Goal: Task Accomplishment & Management: Manage account settings

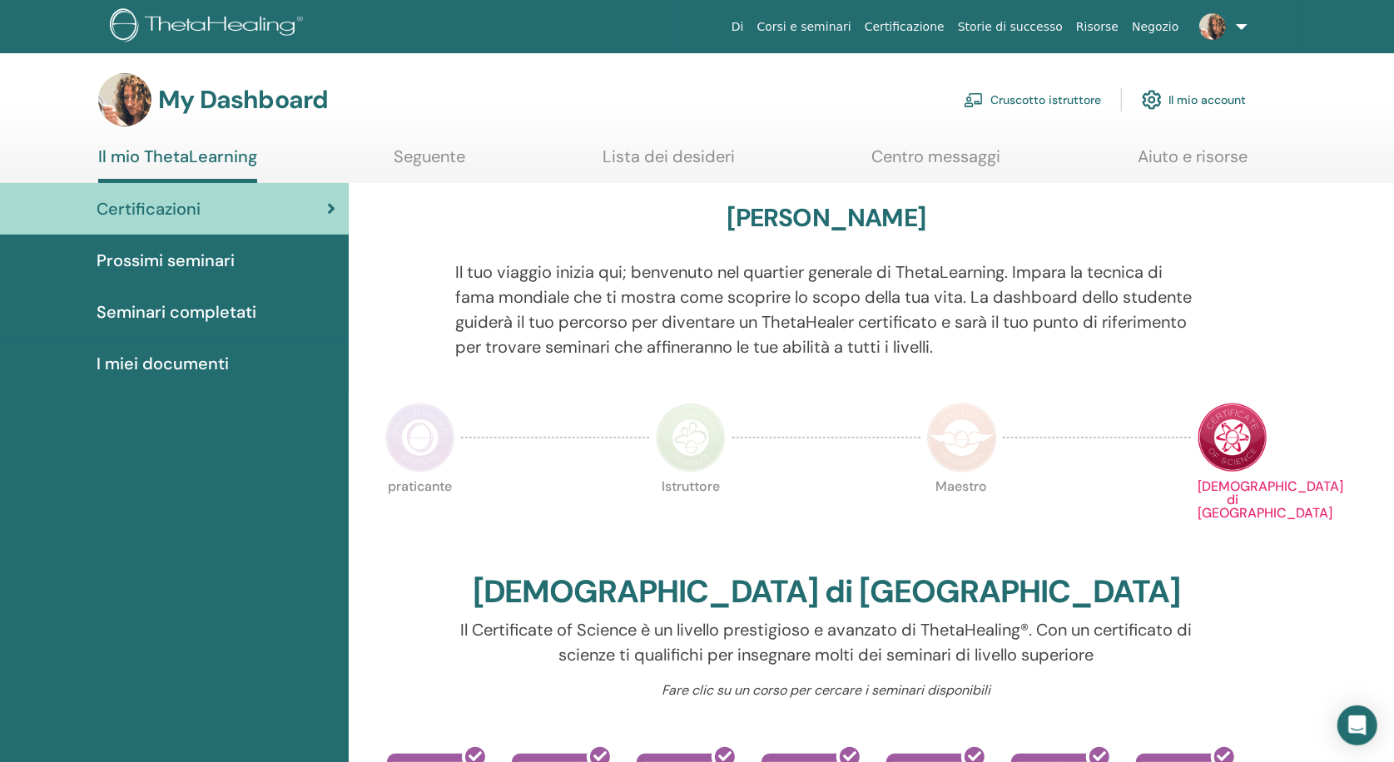
click at [1054, 99] on link "Cruscotto istruttore" at bounding box center [1031, 100] width 137 height 37
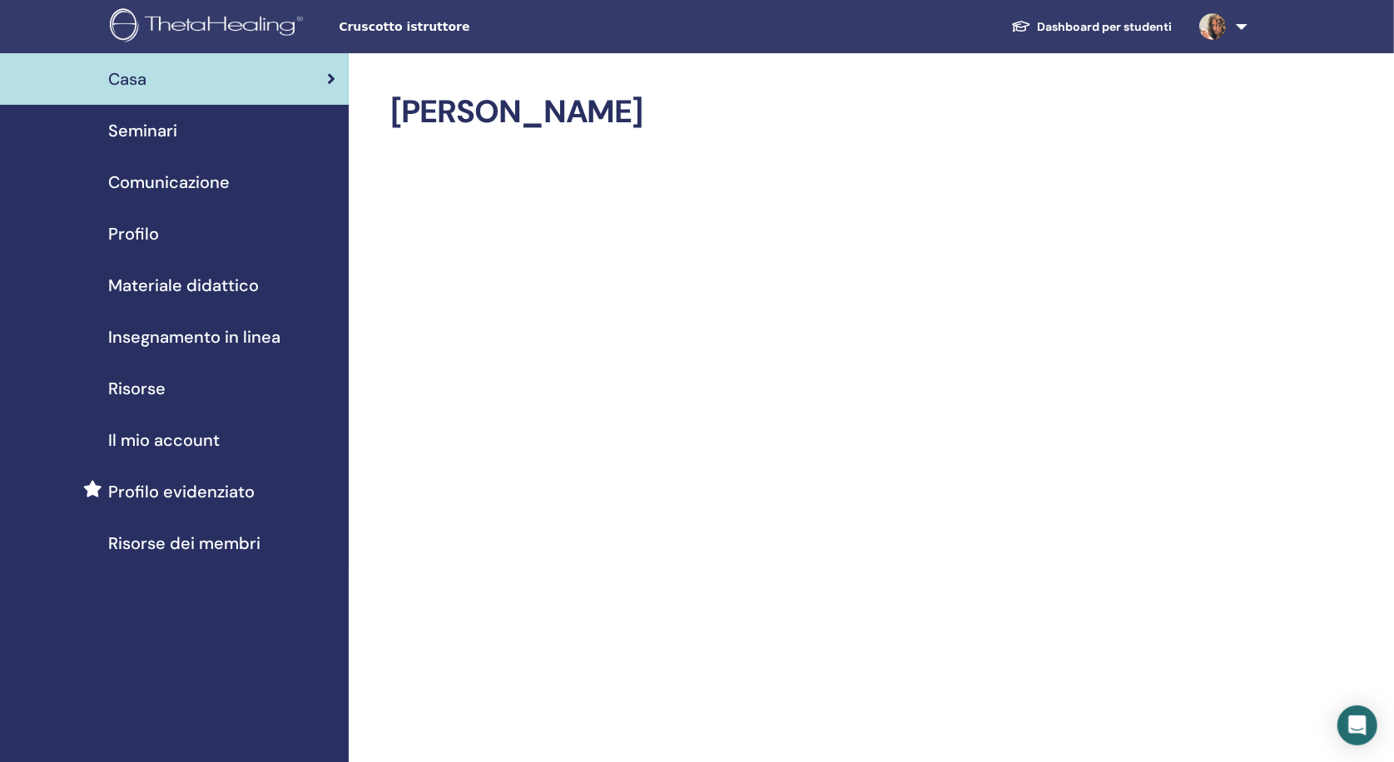
click at [154, 131] on span "Seminari" at bounding box center [142, 130] width 69 height 25
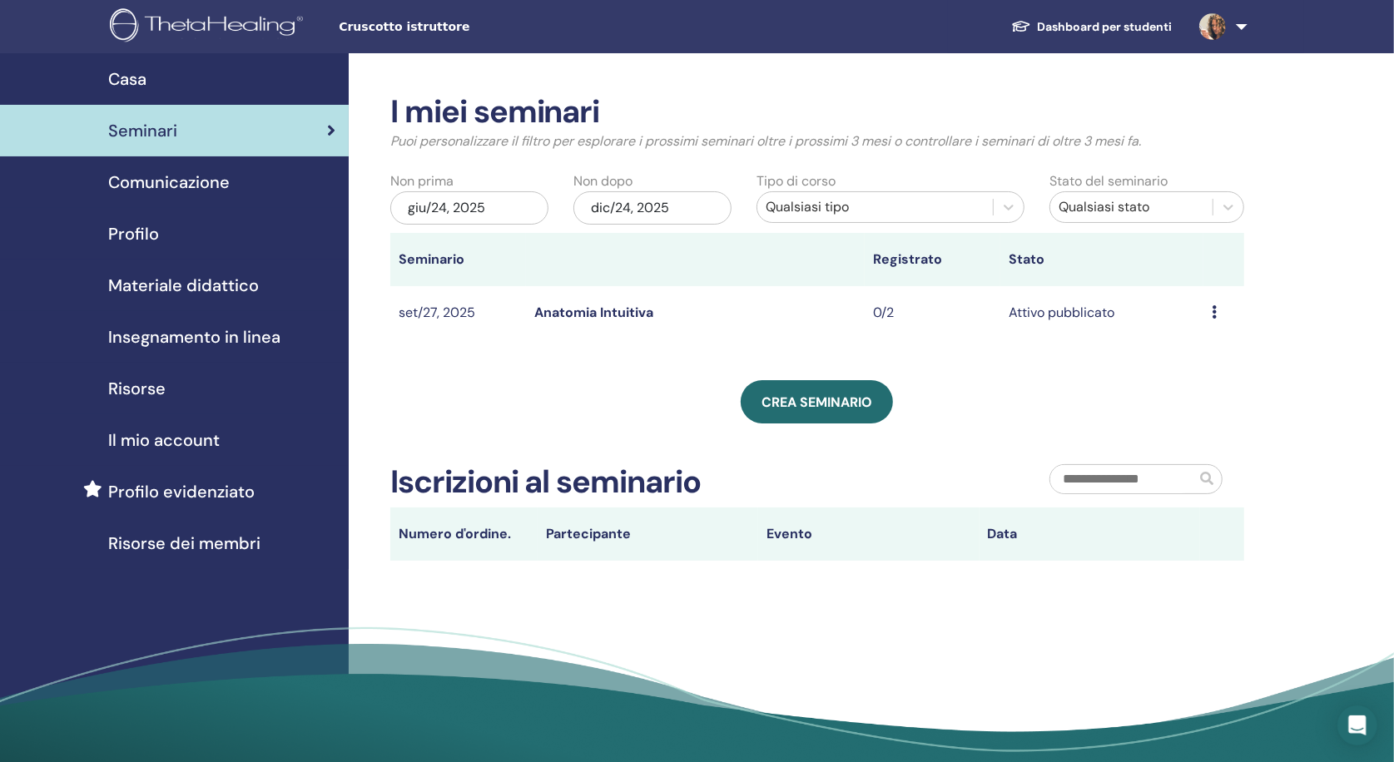
click at [639, 314] on link "Anatomia Intuitiva" at bounding box center [593, 312] width 119 height 17
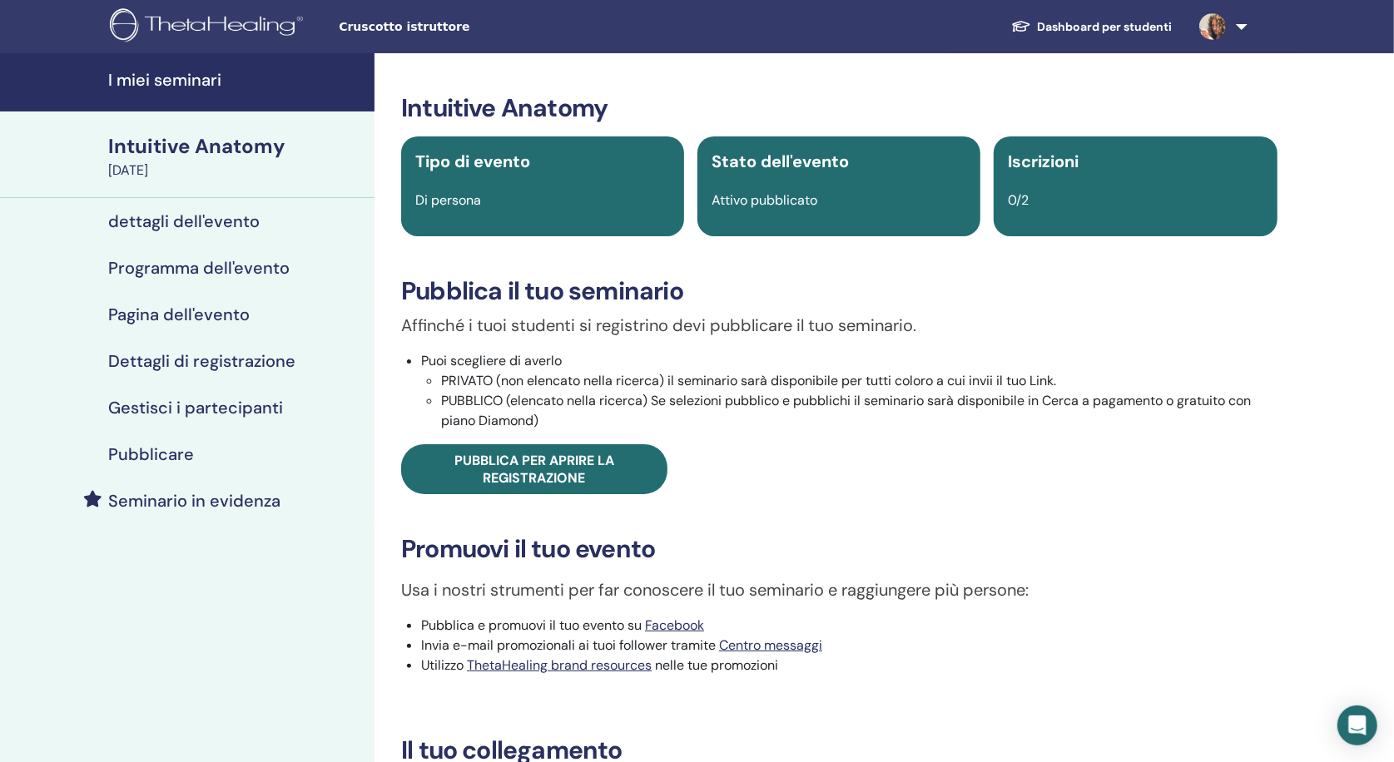
click at [164, 220] on h4 "dettagli dell'evento" at bounding box center [183, 221] width 151 height 20
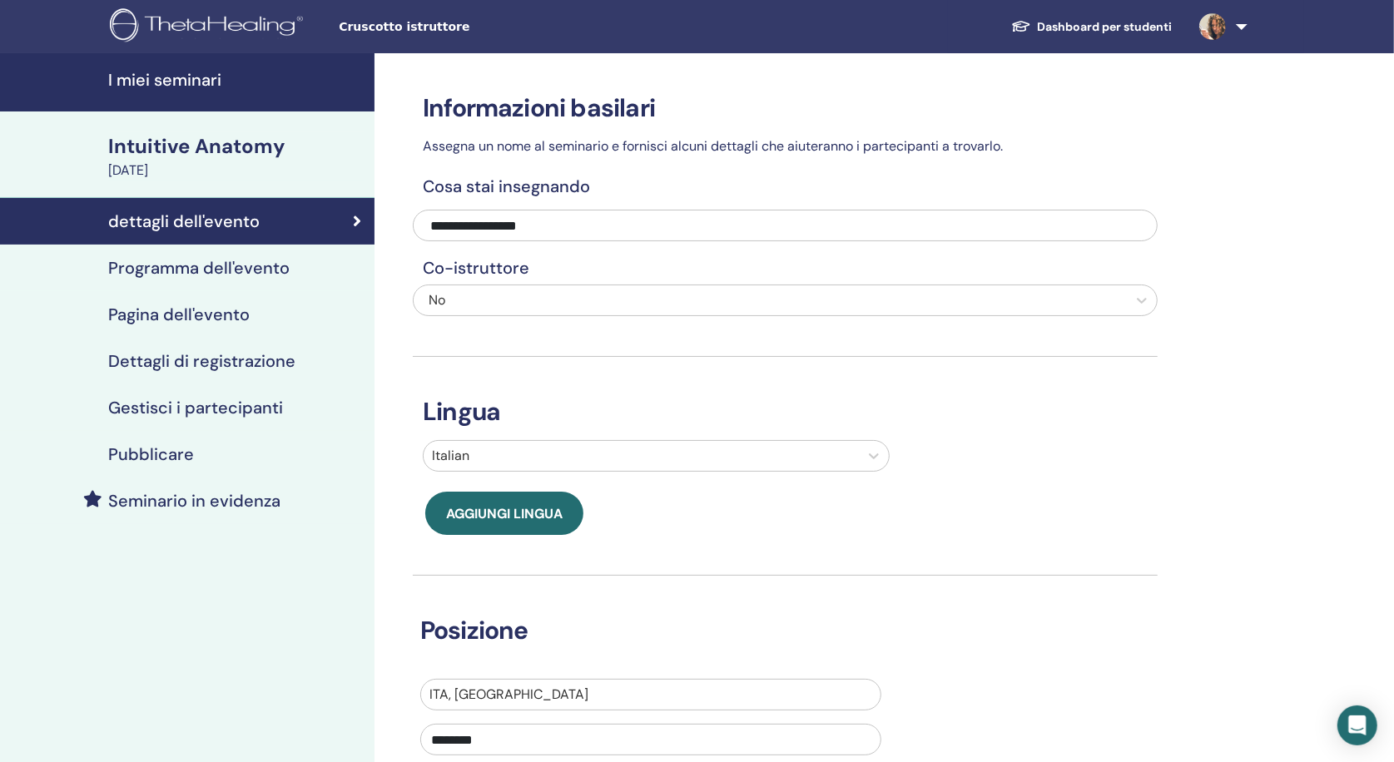
click at [224, 267] on h4 "Programma dell'evento" at bounding box center [198, 268] width 181 height 20
